Goal: Book appointment/travel/reservation

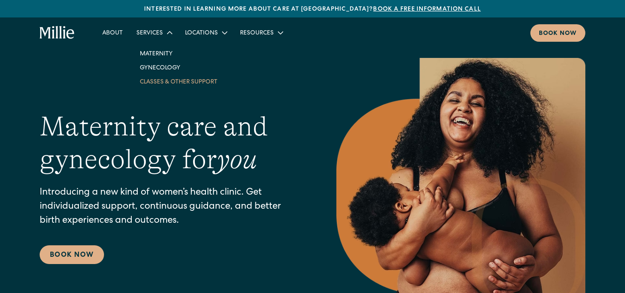
click at [155, 83] on link "Classes & Other Support" at bounding box center [178, 82] width 91 height 14
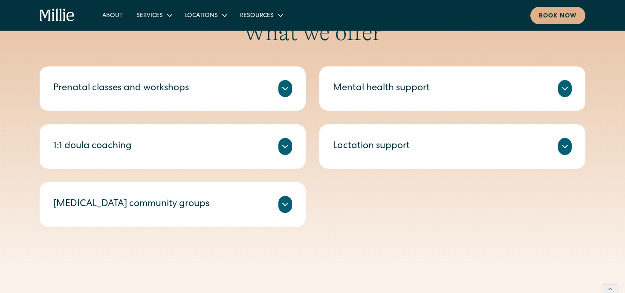
scroll to position [330, 0]
click at [526, 155] on div "Lactation support" at bounding box center [452, 147] width 239 height 17
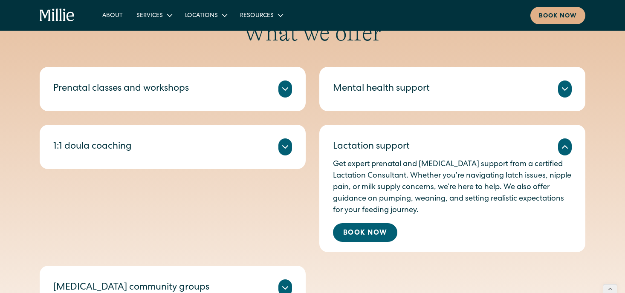
click at [561, 152] on icon at bounding box center [565, 147] width 10 height 10
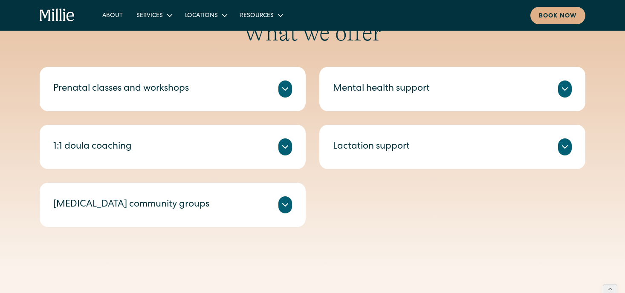
click at [523, 81] on div "Mental health support" at bounding box center [452, 89] width 239 height 17
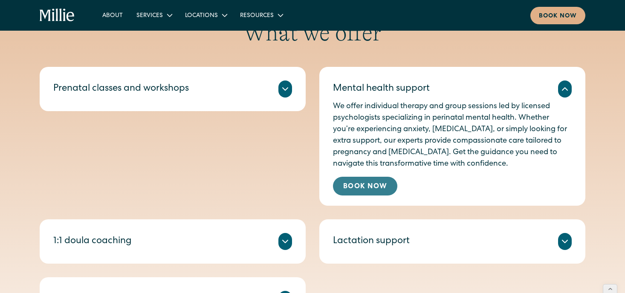
click at [356, 187] on link "Book Now" at bounding box center [365, 186] width 64 height 19
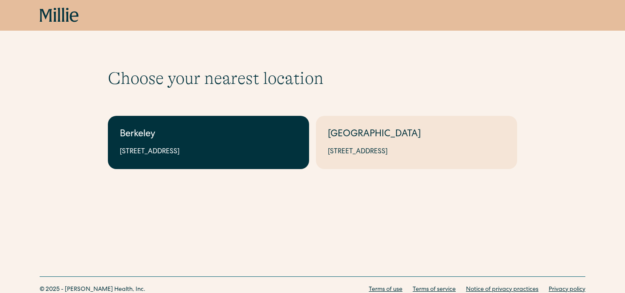
click at [217, 153] on div "2999 Regent St, Suite 524, Berkeley, CA 94705" at bounding box center [208, 152] width 177 height 10
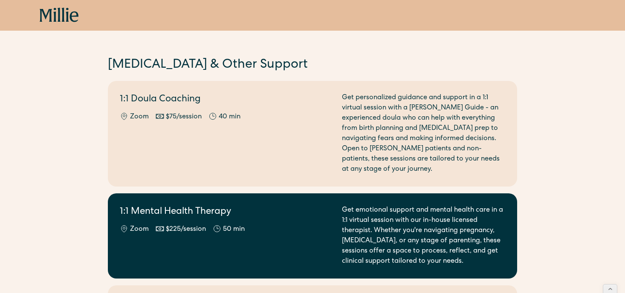
scroll to position [705, 0]
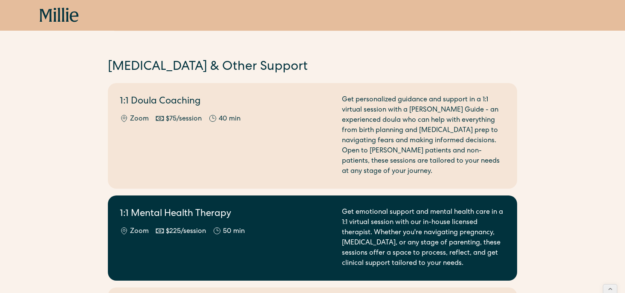
click at [212, 251] on div "1:1 Mental Health Therapy Zoom $225/session 50 min" at bounding box center [226, 238] width 212 height 61
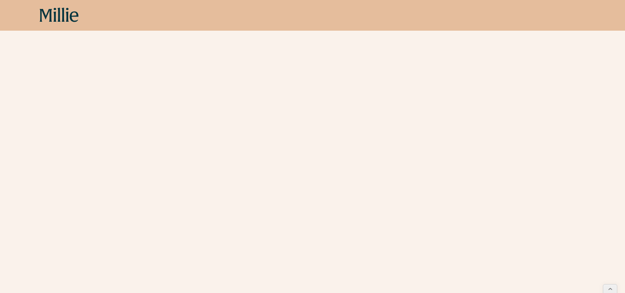
scroll to position [346, 0]
